Goal: Task Accomplishment & Management: Use online tool/utility

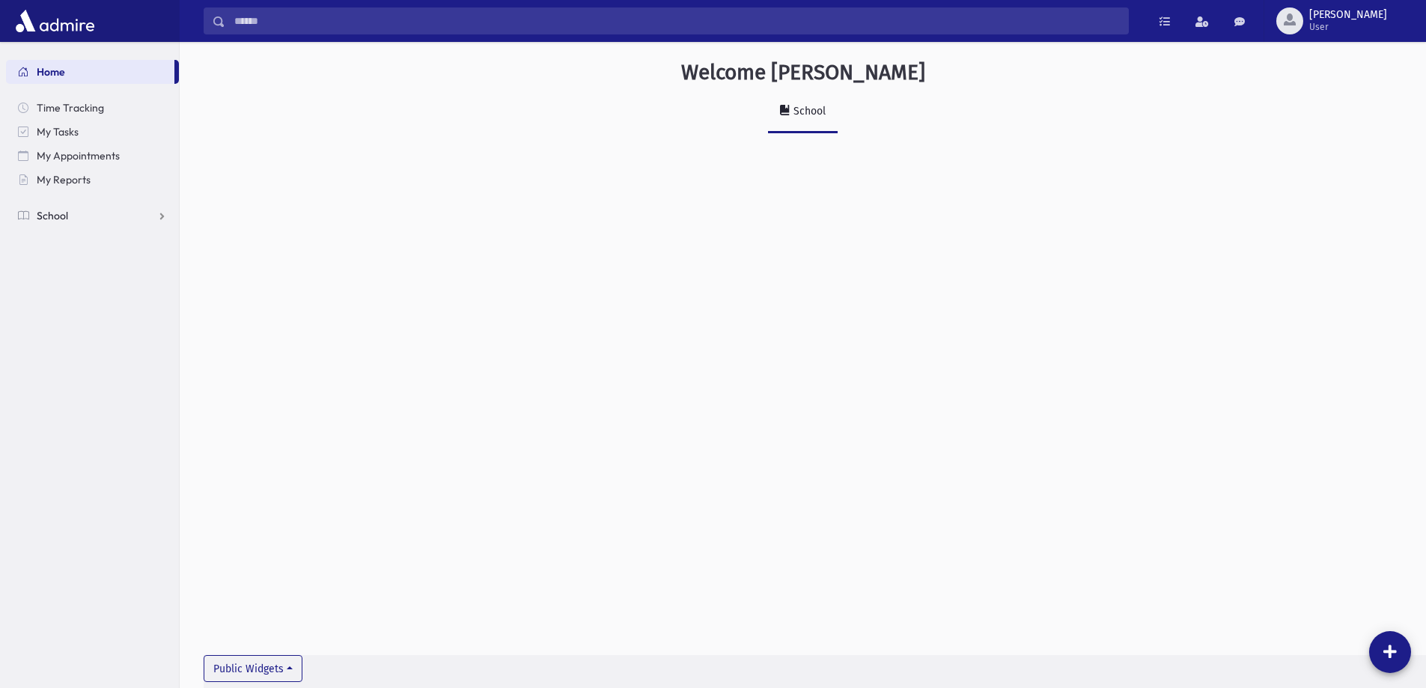
click at [77, 207] on link "School" at bounding box center [92, 216] width 173 height 24
click at [81, 258] on span "Attendance" at bounding box center [72, 263] width 55 height 13
click at [70, 302] on link "List" at bounding box center [92, 312] width 173 height 24
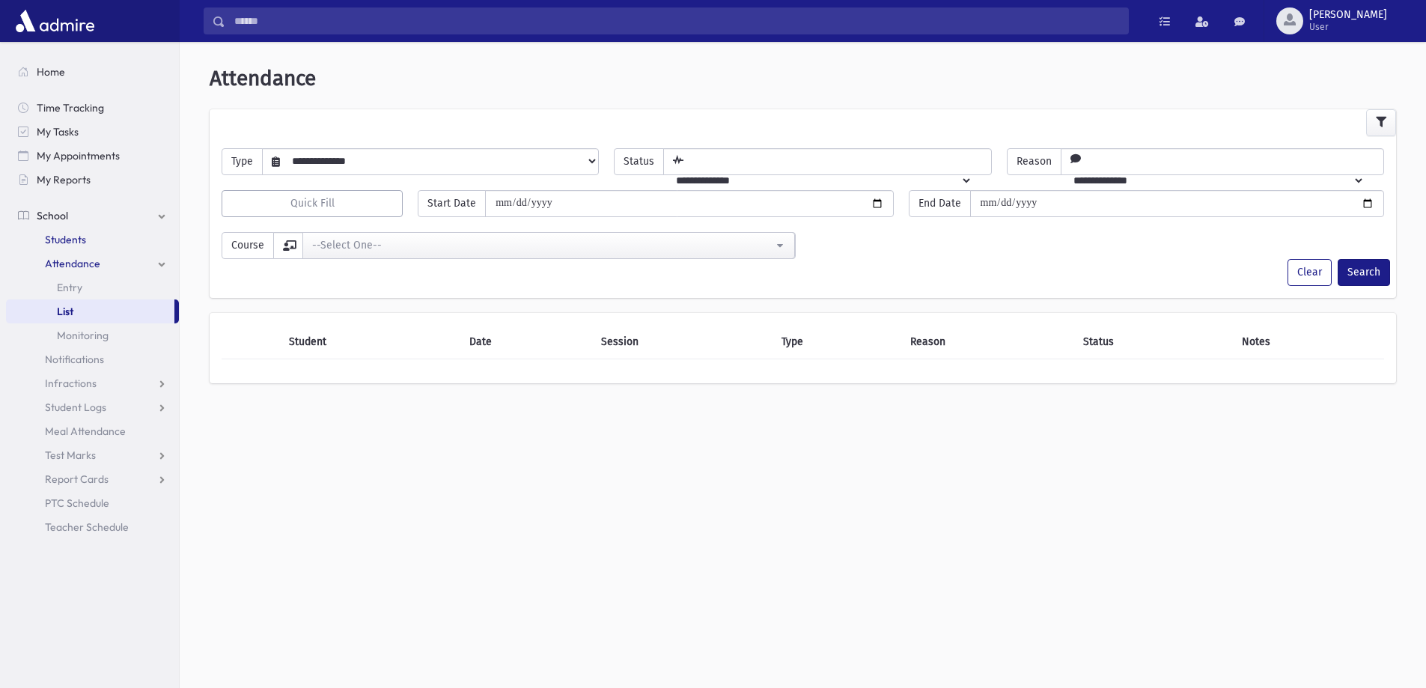
click at [73, 245] on span "Students" at bounding box center [65, 239] width 41 height 13
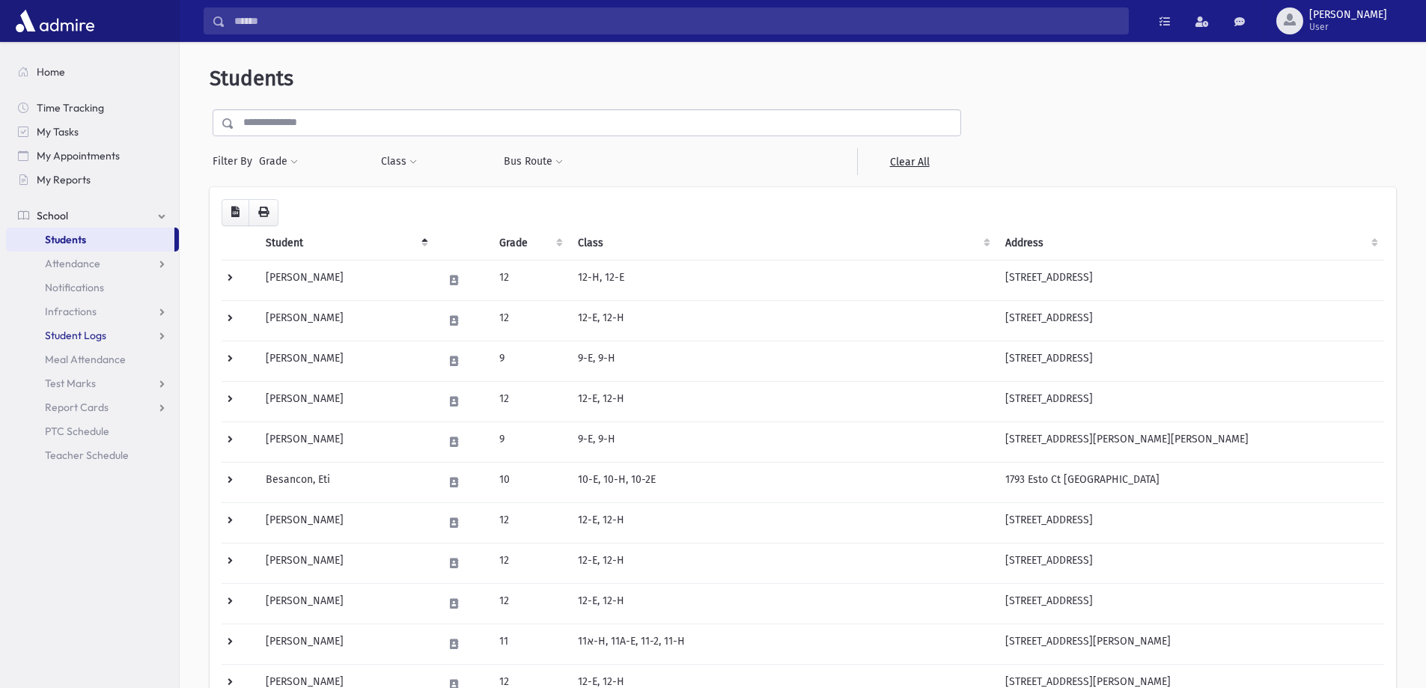
click at [105, 331] on span "Student Logs" at bounding box center [75, 335] width 61 height 13
click at [70, 387] on span "List" at bounding box center [65, 383] width 16 height 13
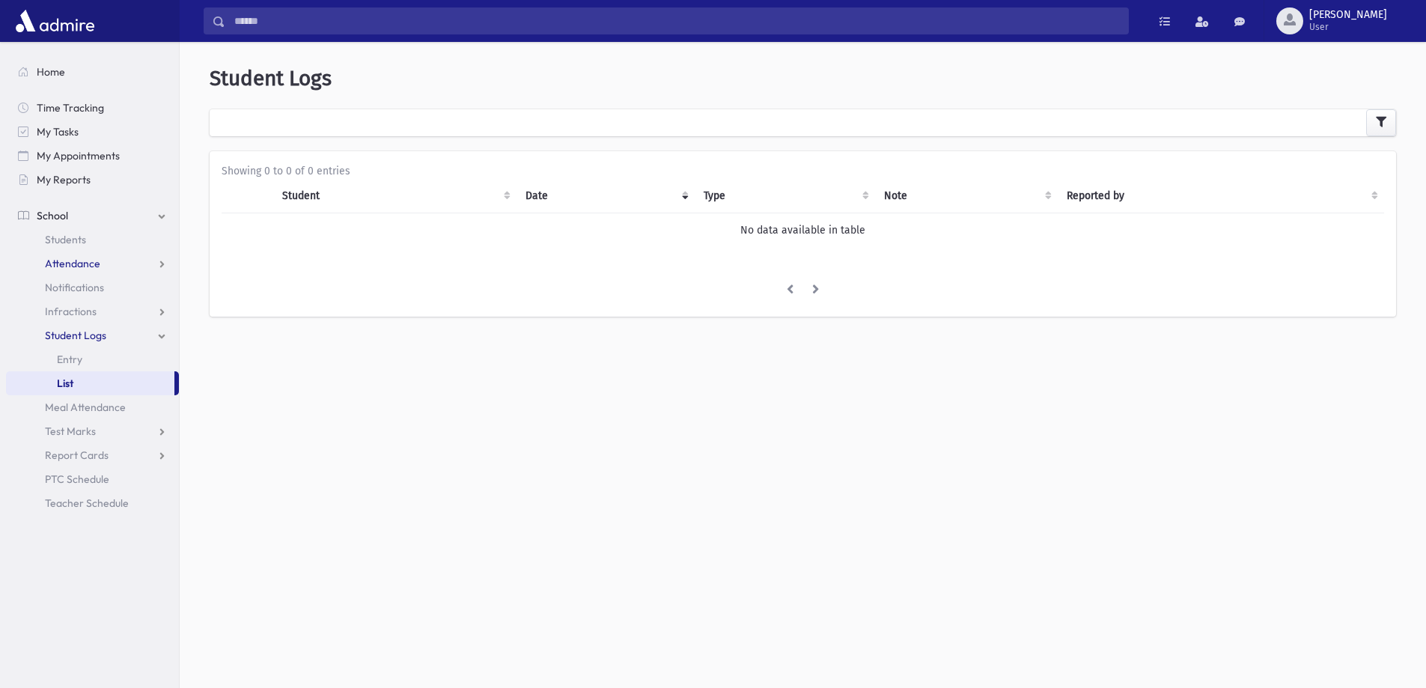
click at [96, 256] on link "Attendance" at bounding box center [92, 264] width 173 height 24
click at [68, 288] on span "Entry" at bounding box center [69, 287] width 25 height 13
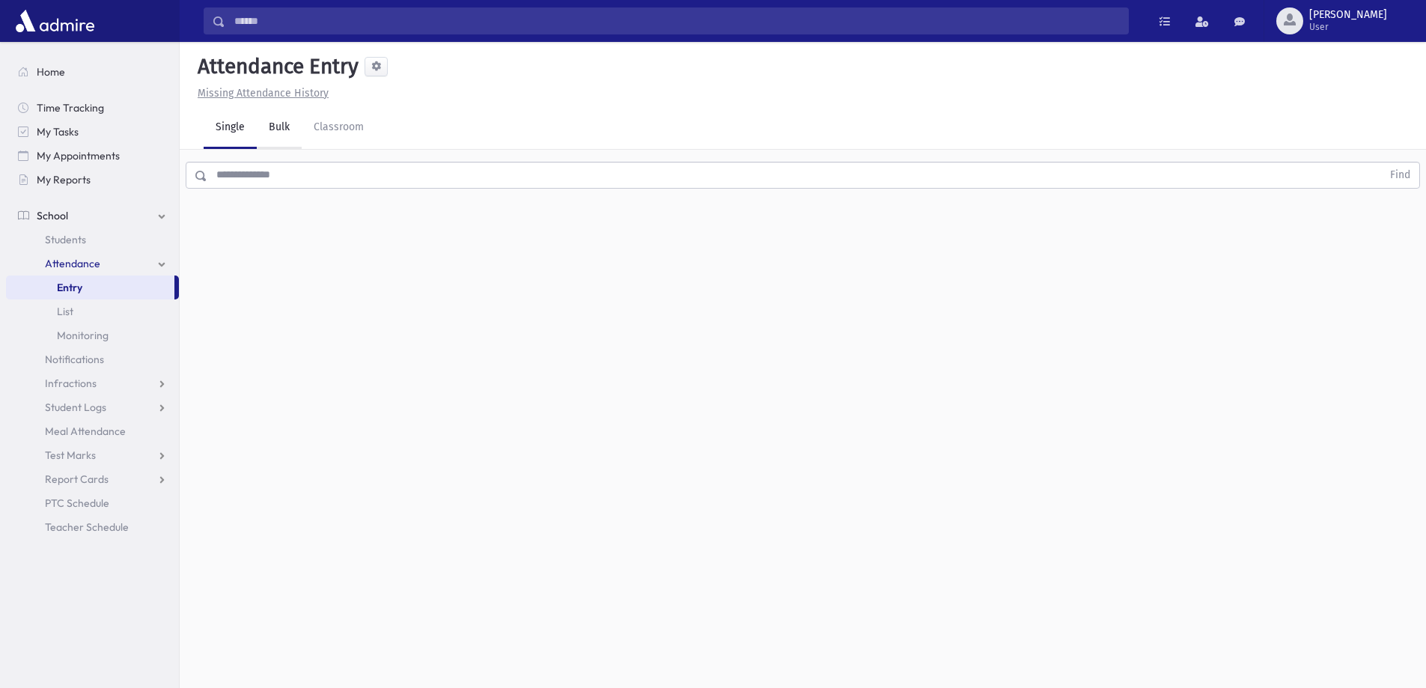
click at [287, 129] on link "Bulk" at bounding box center [279, 128] width 45 height 42
